Goal: Task Accomplishment & Management: Manage account settings

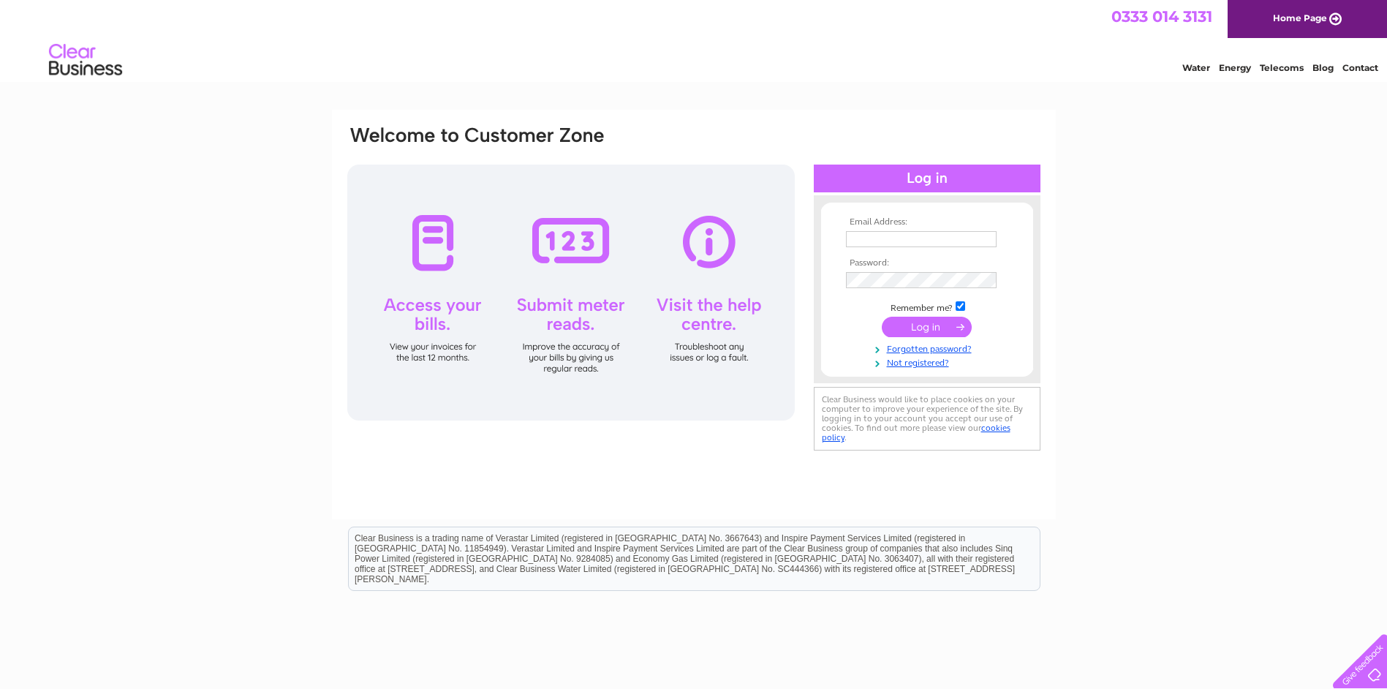
type input "roydan146@hotmail.com"
click at [906, 326] on input "submit" at bounding box center [927, 326] width 90 height 20
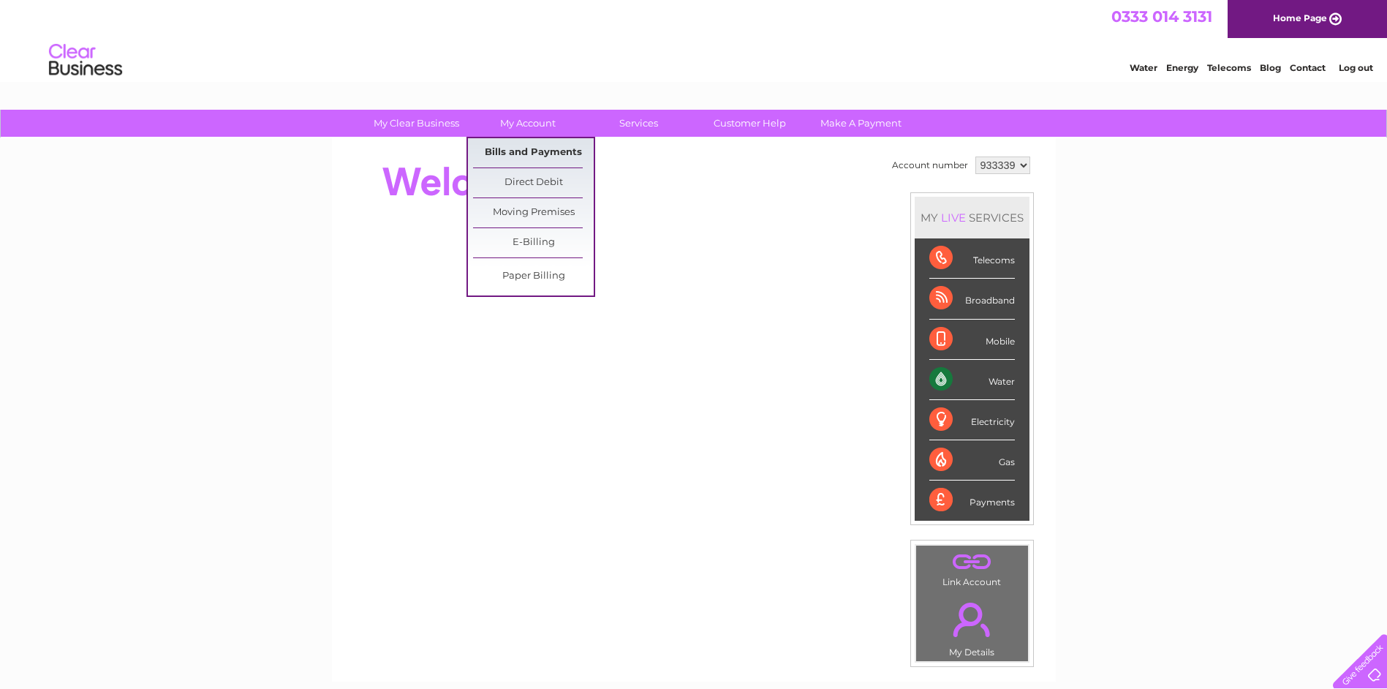
click at [535, 144] on link "Bills and Payments" at bounding box center [533, 152] width 121 height 29
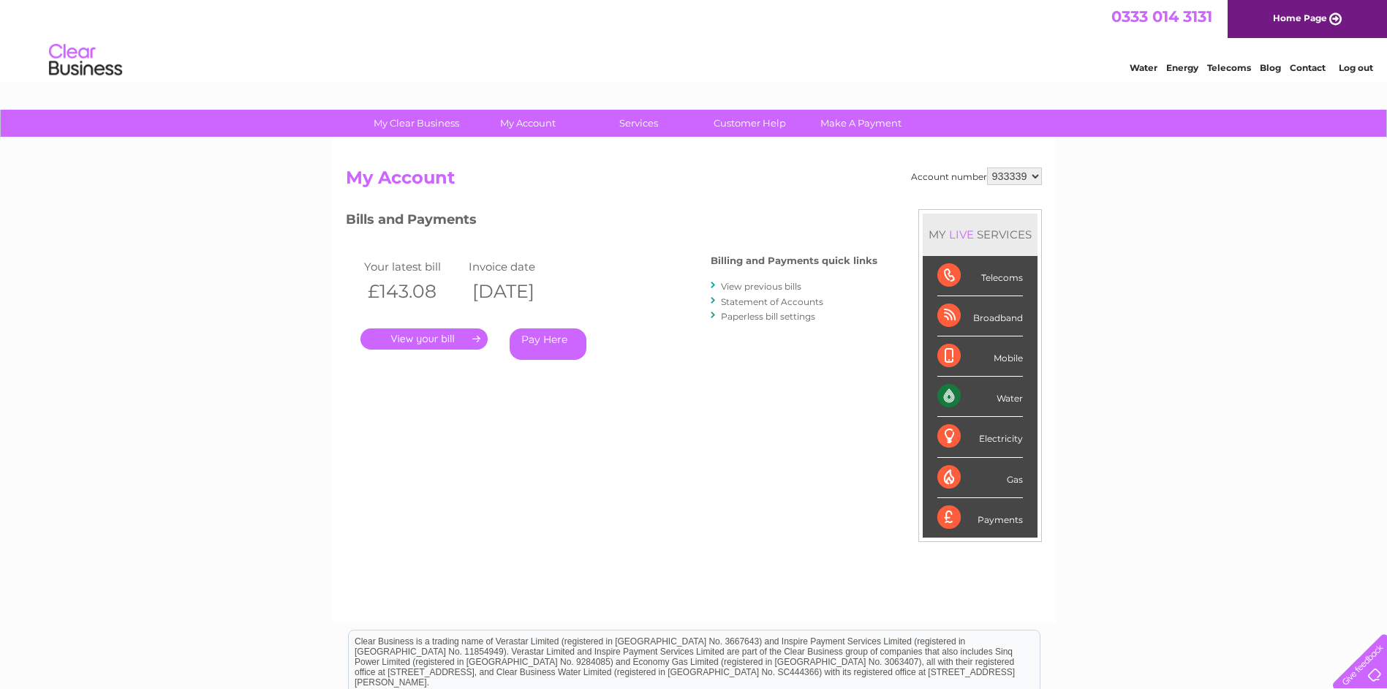
click at [424, 339] on link "." at bounding box center [423, 338] width 127 height 21
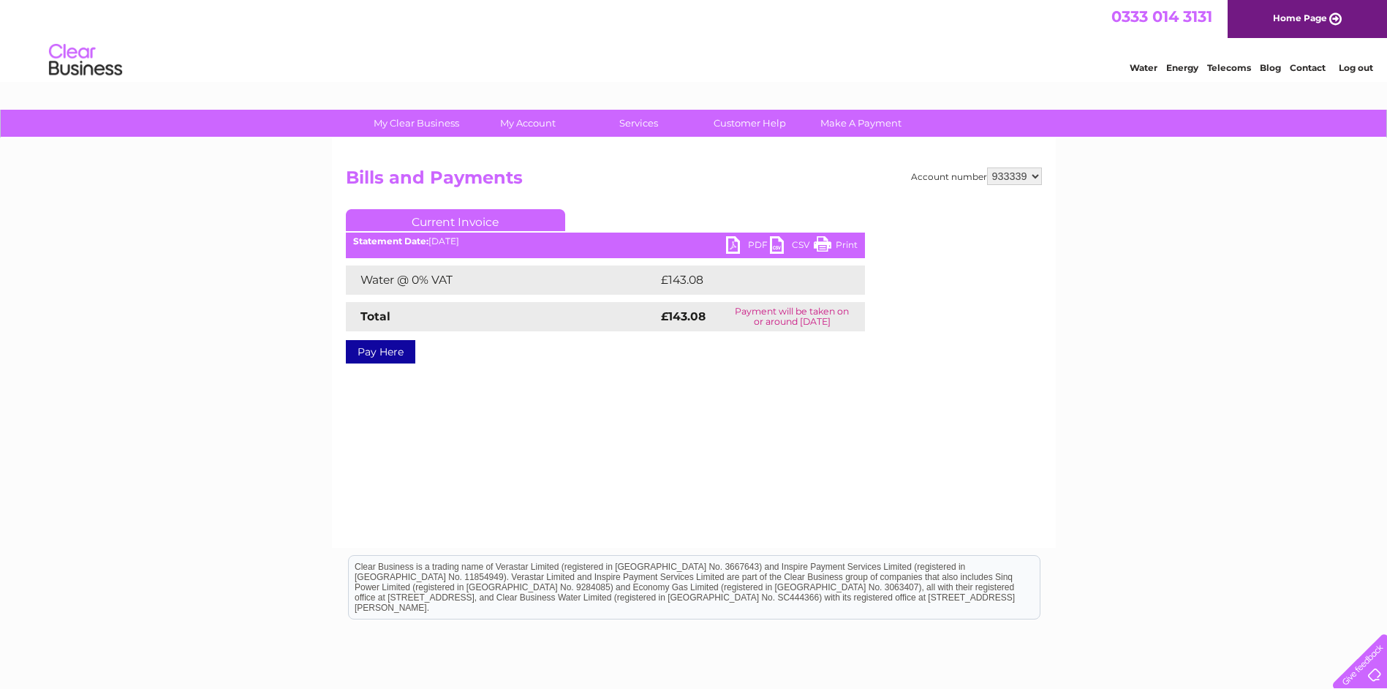
click at [739, 244] on link "PDF" at bounding box center [748, 246] width 44 height 21
click at [738, 241] on link "PDF" at bounding box center [748, 246] width 44 height 21
